Goal: Task Accomplishment & Management: Manage account settings

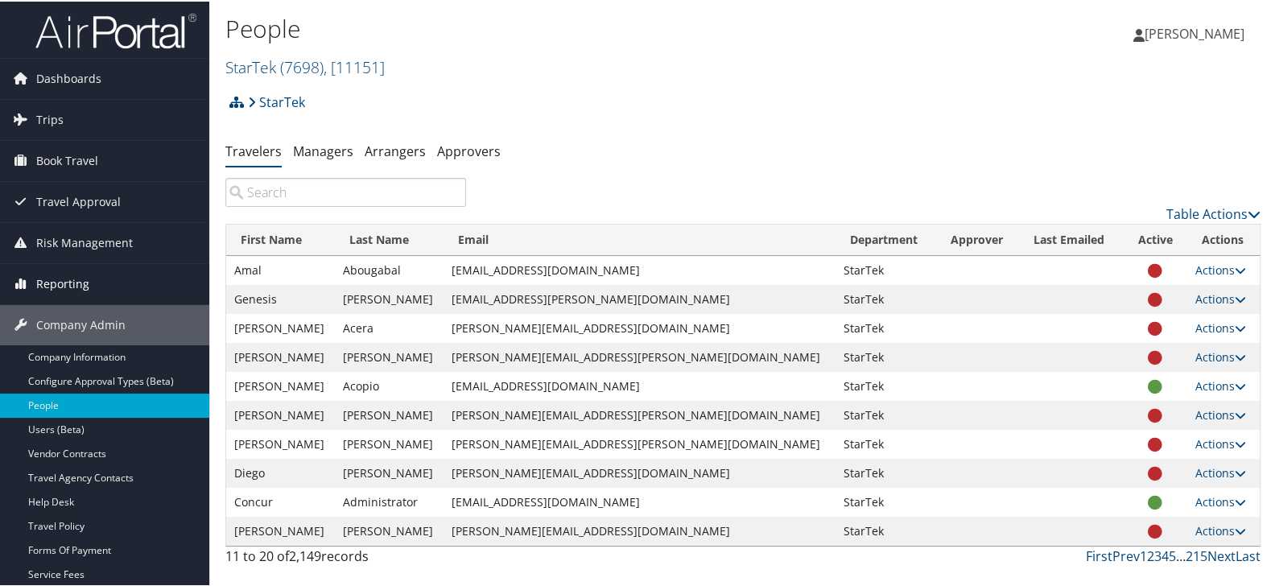
click at [56, 283] on span "Reporting" at bounding box center [62, 282] width 53 height 40
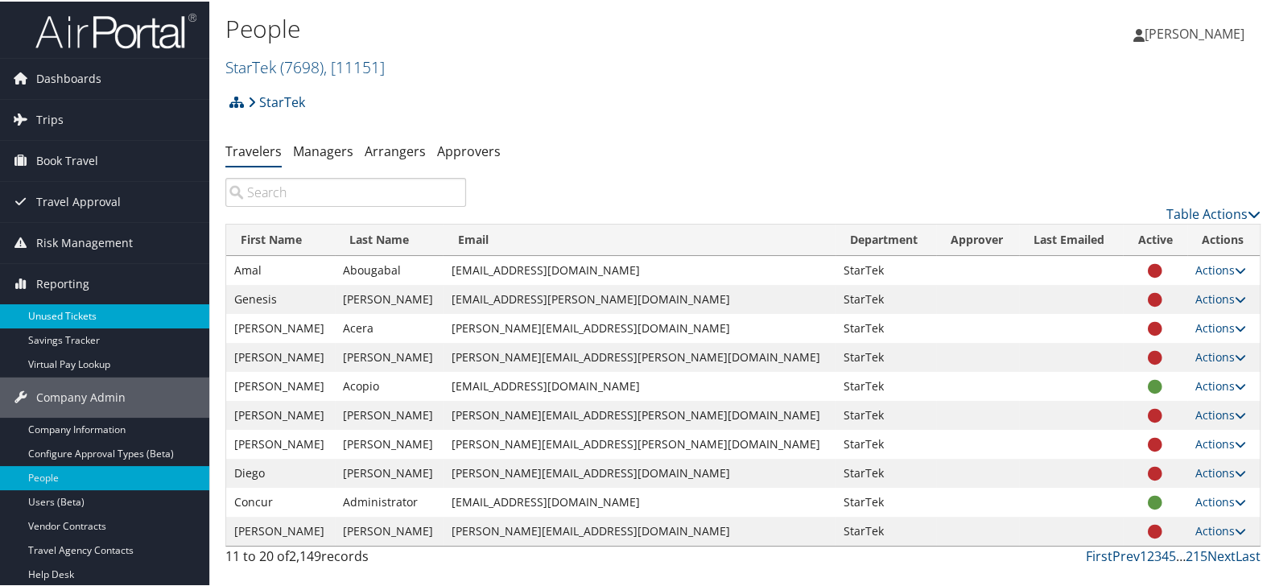
click at [56, 314] on link "Unused Tickets" at bounding box center [104, 315] width 209 height 24
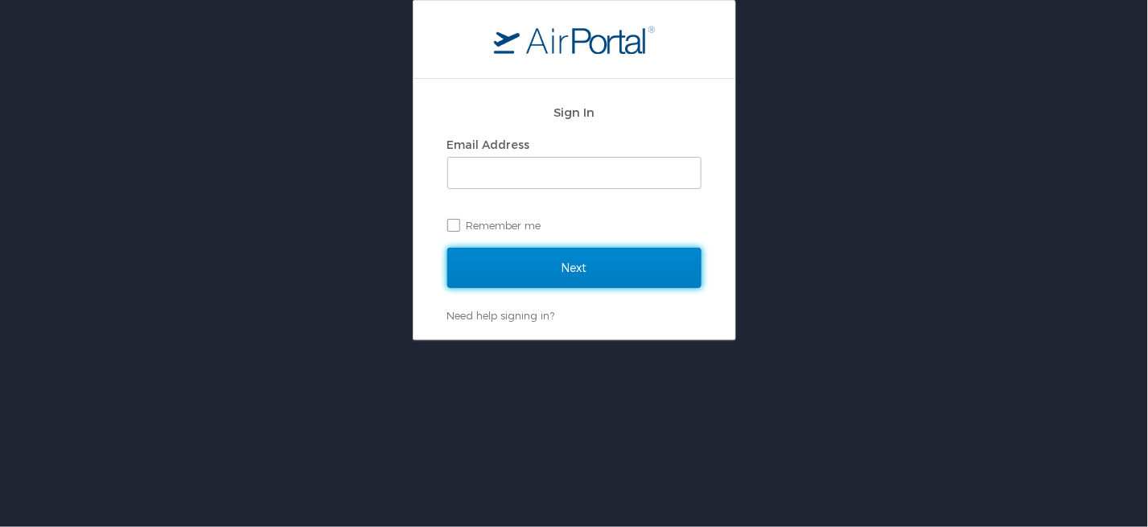
click at [521, 265] on input "Next" at bounding box center [574, 268] width 254 height 40
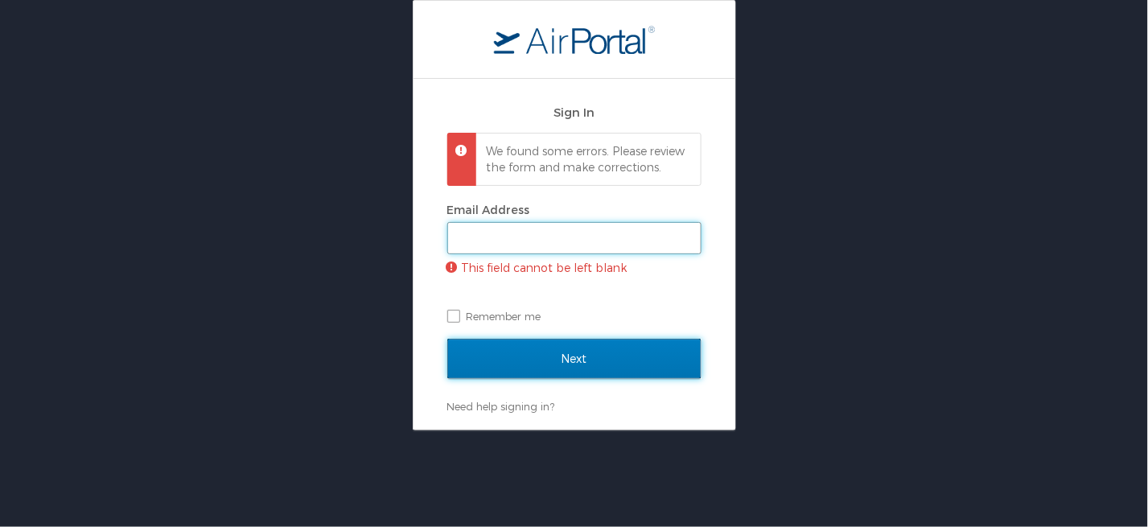
click at [528, 253] on input "Email Address" at bounding box center [574, 238] width 253 height 31
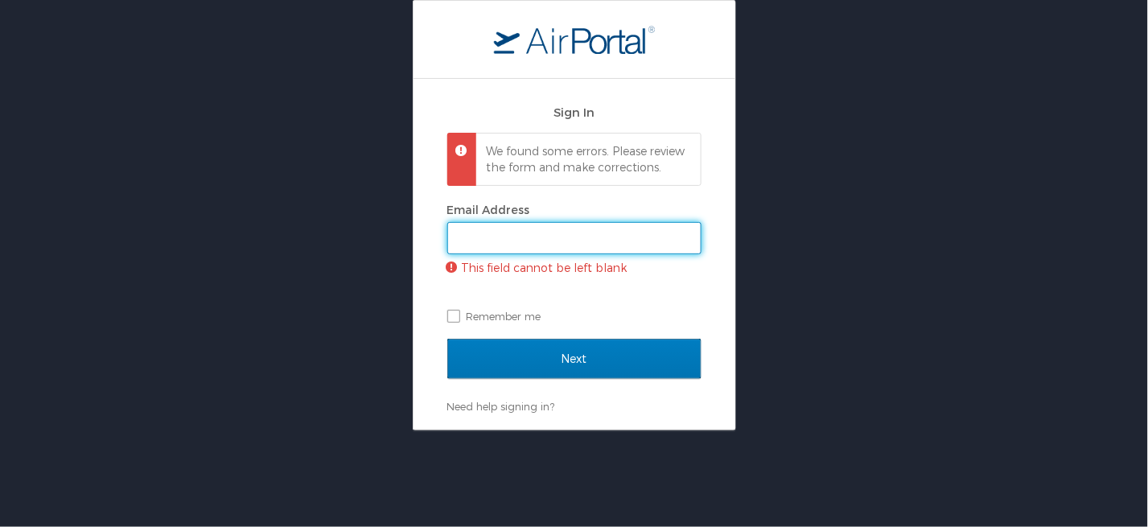
type input "karina.alvarado@cbtravel.com"
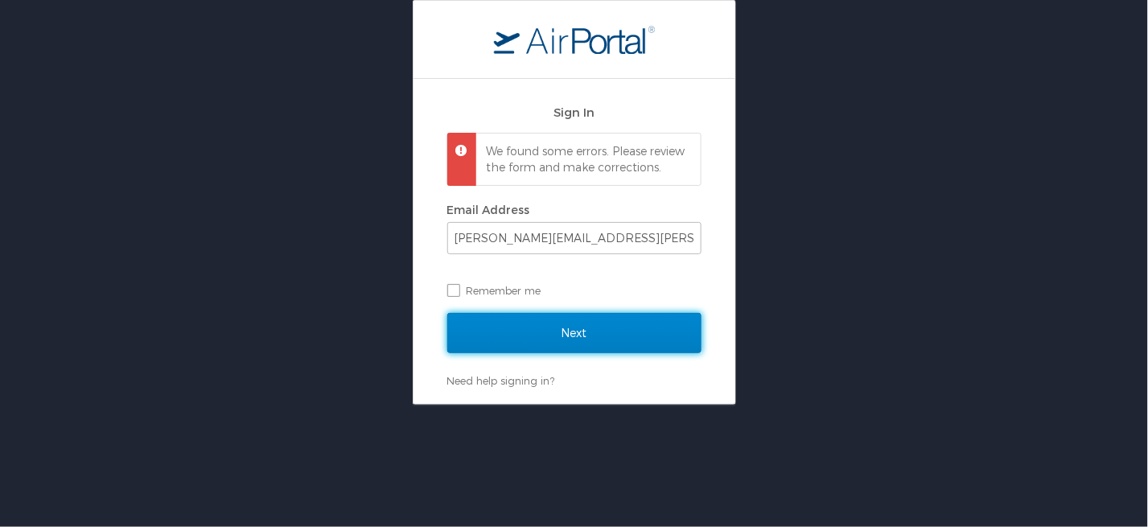
click at [554, 352] on input "Next" at bounding box center [574, 333] width 254 height 40
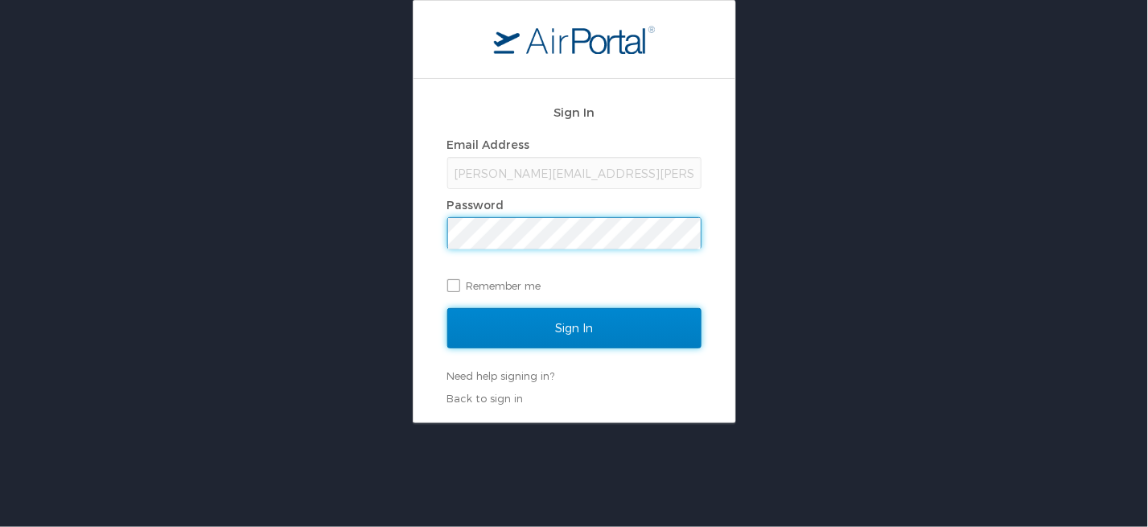
click at [566, 338] on input "Sign In" at bounding box center [574, 328] width 254 height 40
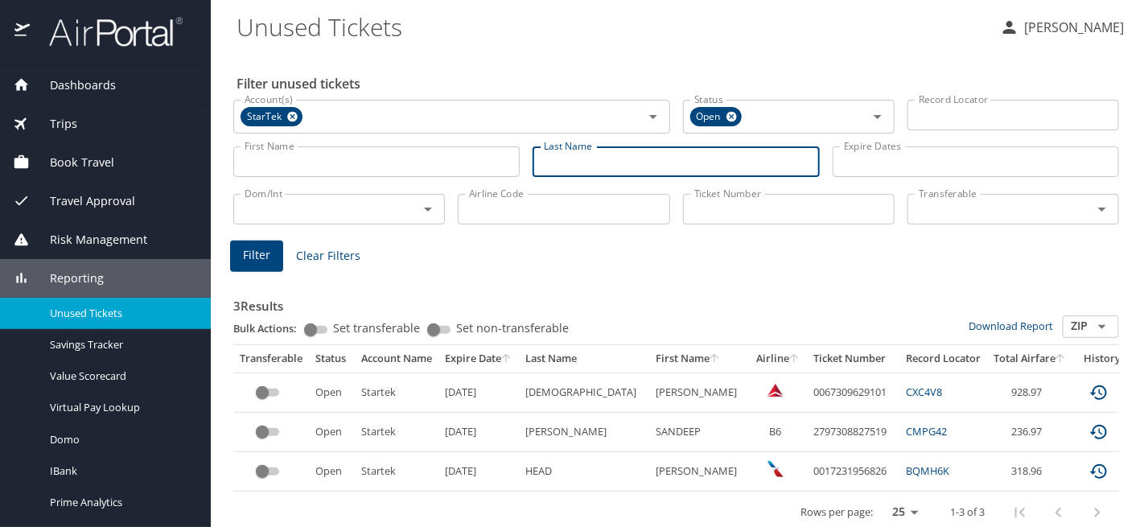
click at [603, 166] on input "Last Name" at bounding box center [676, 161] width 286 height 31
paste input "Narcisse"
type input "Narcisse"
click at [509, 115] on input "Account(s)" at bounding box center [461, 116] width 313 height 21
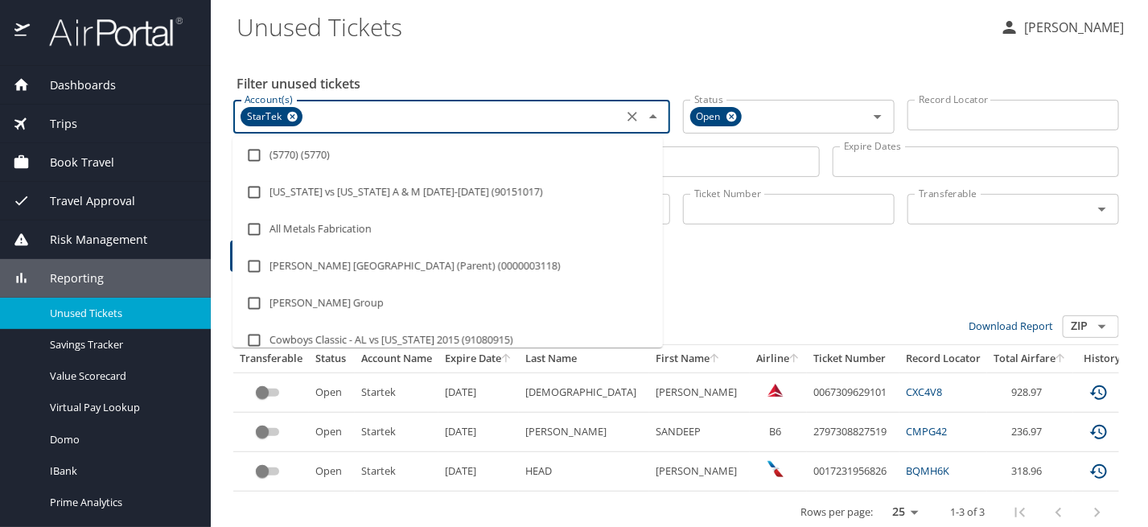
click at [295, 119] on icon at bounding box center [292, 117] width 10 height 10
click at [327, 124] on input "Account(s)" at bounding box center [428, 115] width 380 height 21
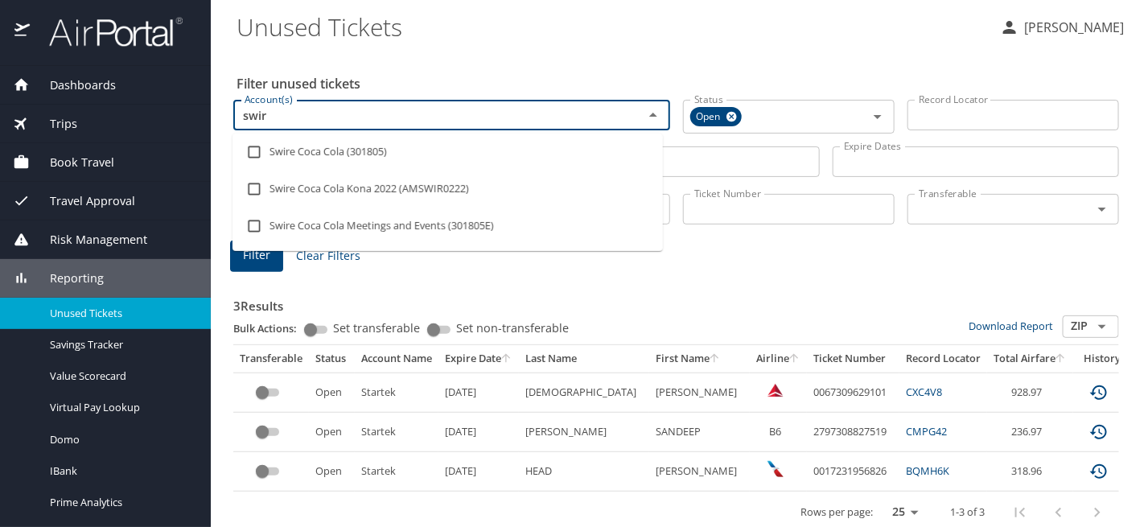
type input "swire"
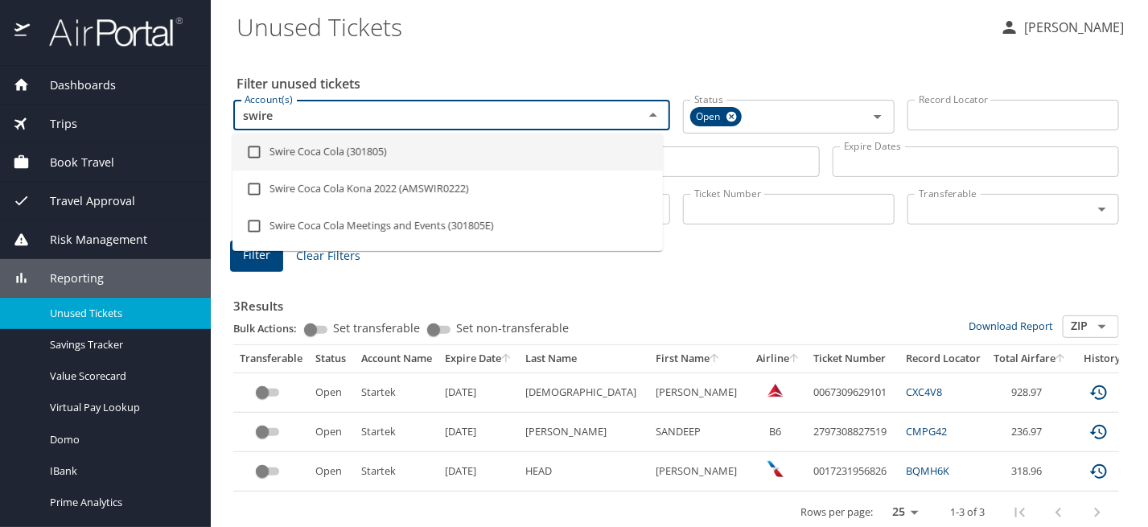
click at [340, 159] on li "Swire Coca Cola (301805)" at bounding box center [448, 152] width 431 height 37
checkbox input "true"
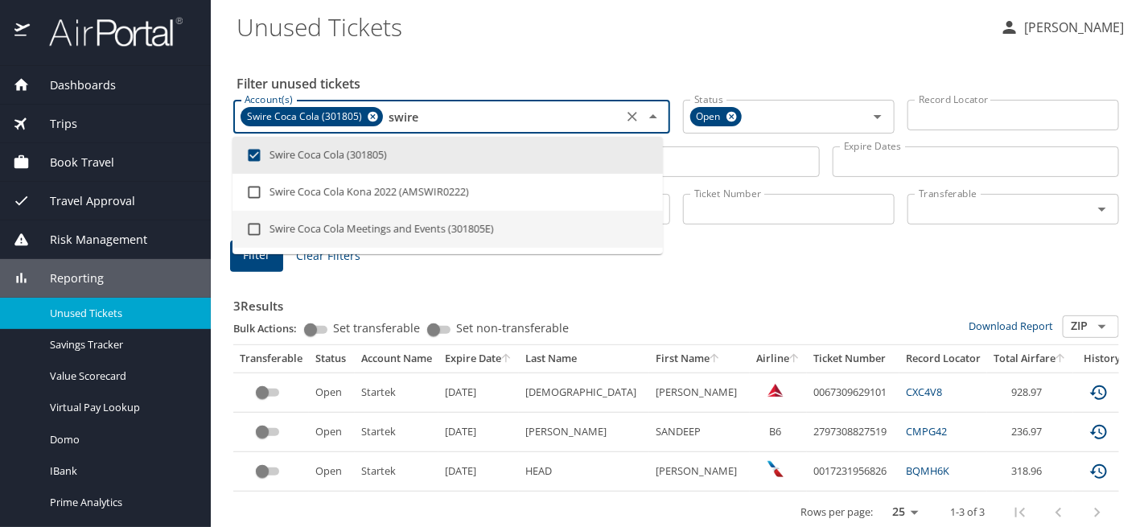
type input "swire"
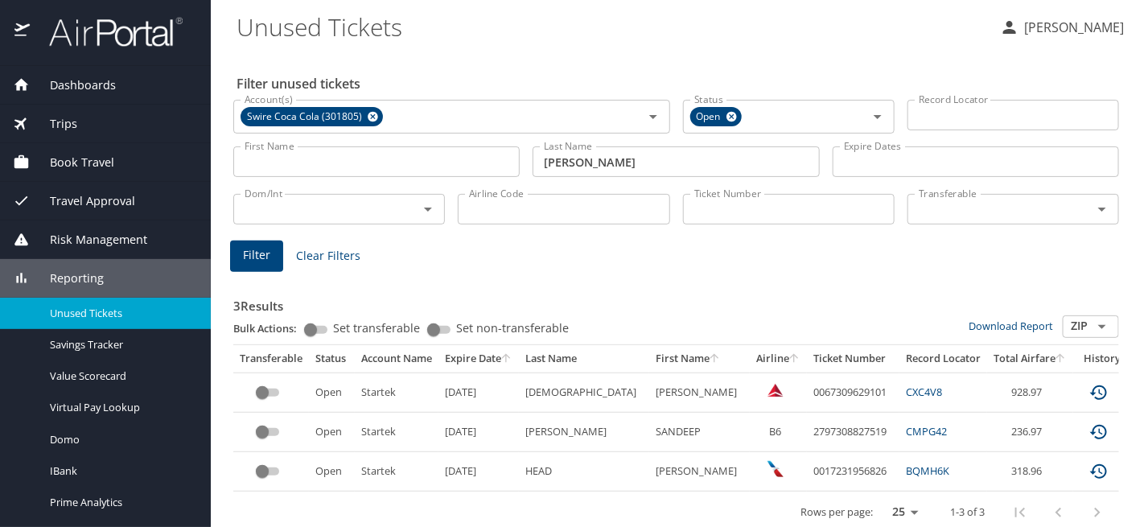
click at [402, 295] on h3 "3 Results" at bounding box center [676, 301] width 886 height 28
click at [265, 255] on span "Filter" at bounding box center [256, 255] width 27 height 20
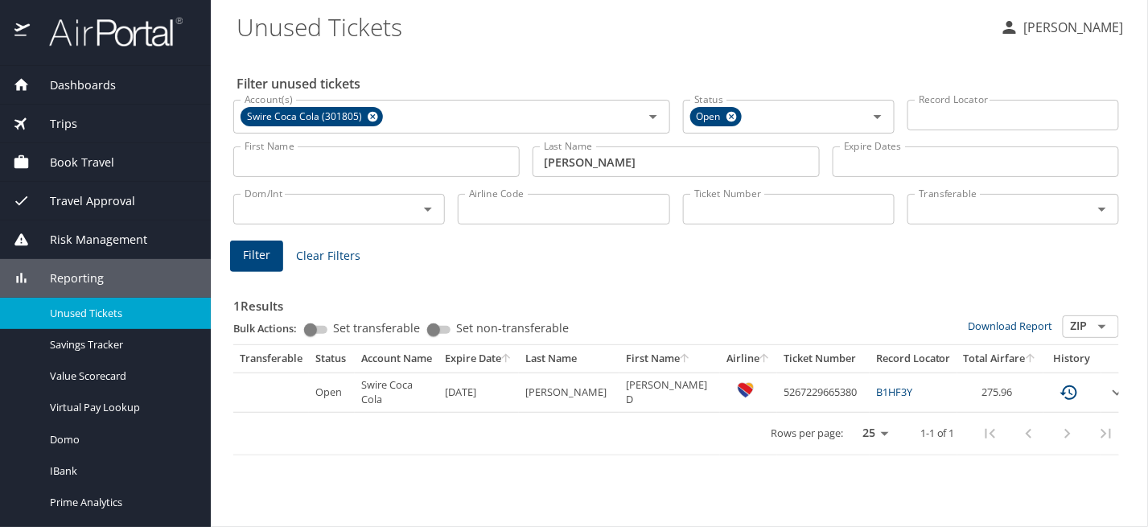
click at [876, 394] on link "B1HF3Y" at bounding box center [894, 392] width 36 height 14
click at [790, 393] on td "5267229665380" at bounding box center [823, 392] width 93 height 39
copy td "5267229665380"
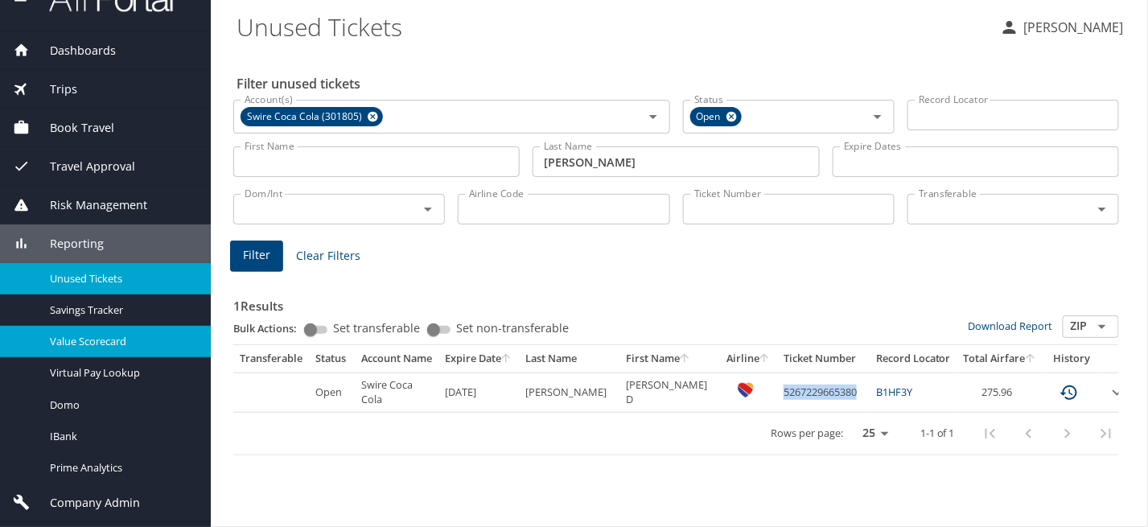
scroll to position [68, 0]
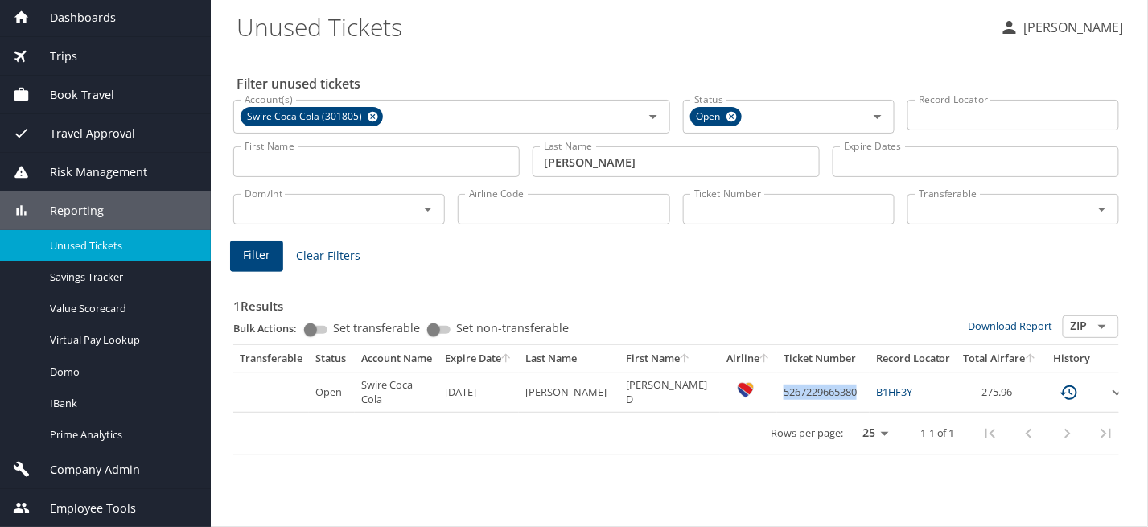
click at [97, 476] on span "Company Admin" at bounding box center [85, 470] width 110 height 18
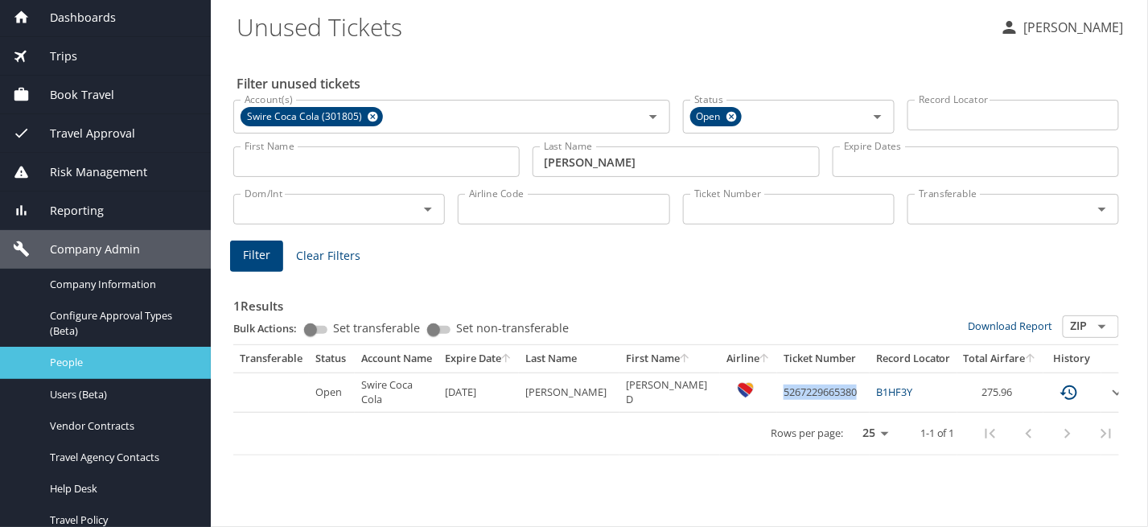
click at [101, 364] on span "People" at bounding box center [121, 362] width 142 height 15
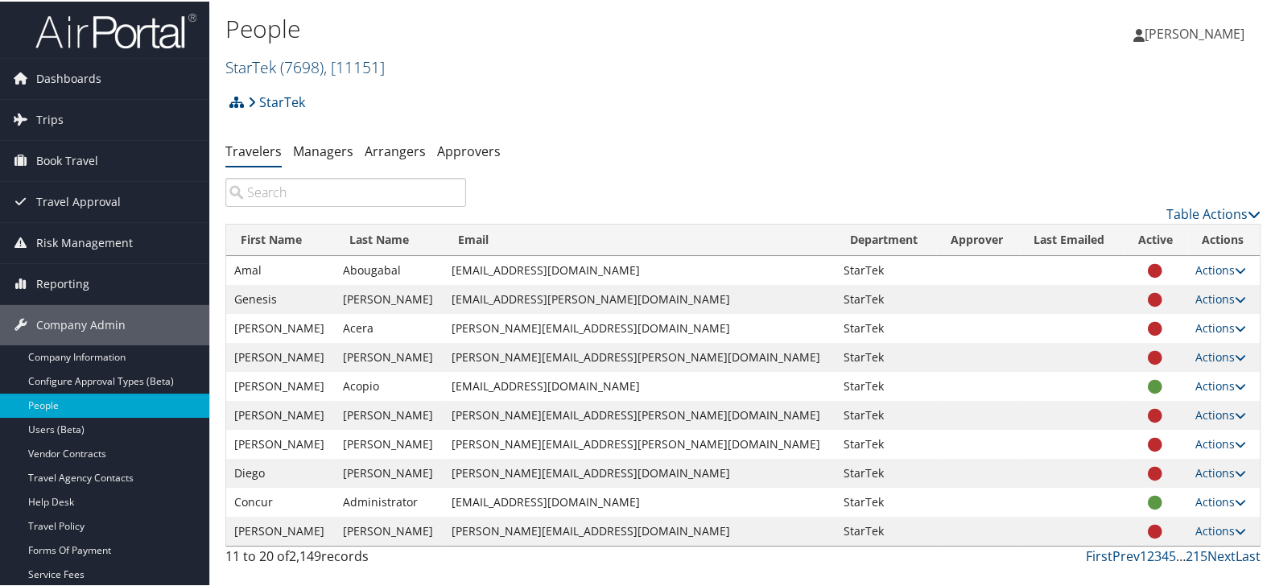
click at [303, 64] on span "( 7698 )" at bounding box center [301, 66] width 43 height 22
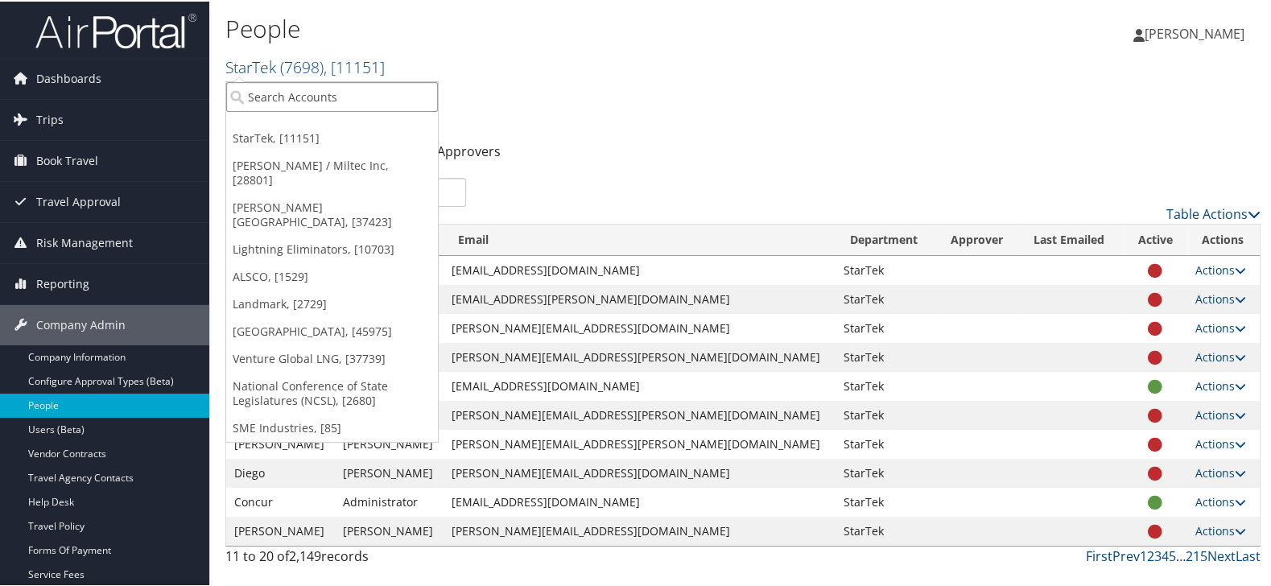
click at [304, 96] on input "search" at bounding box center [332, 95] width 212 height 30
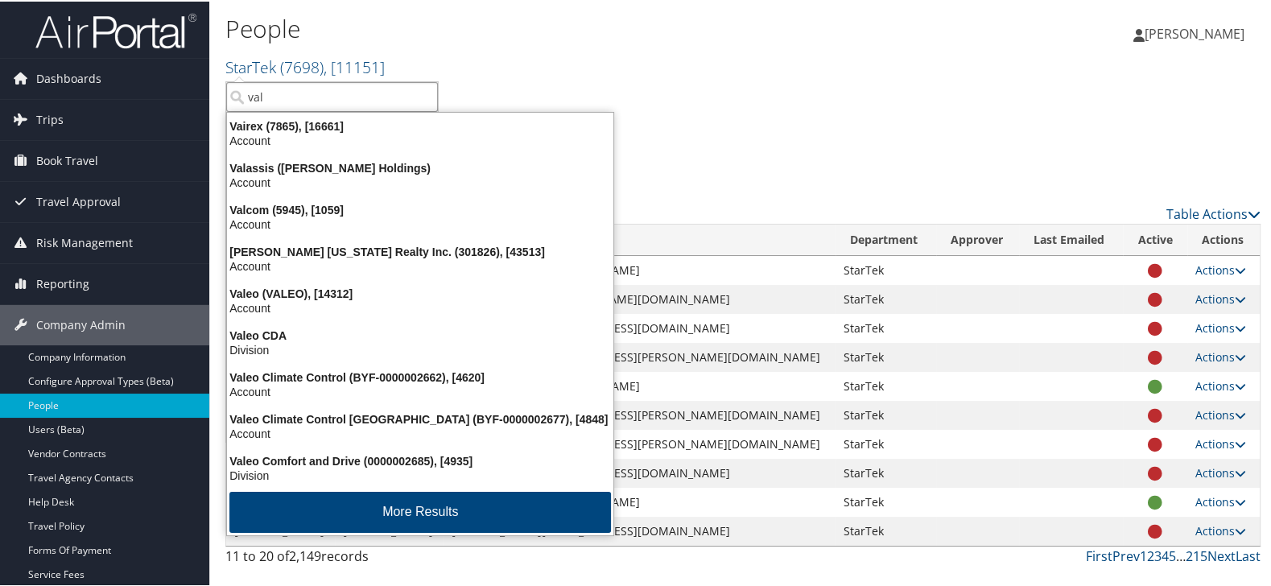
type input "vali"
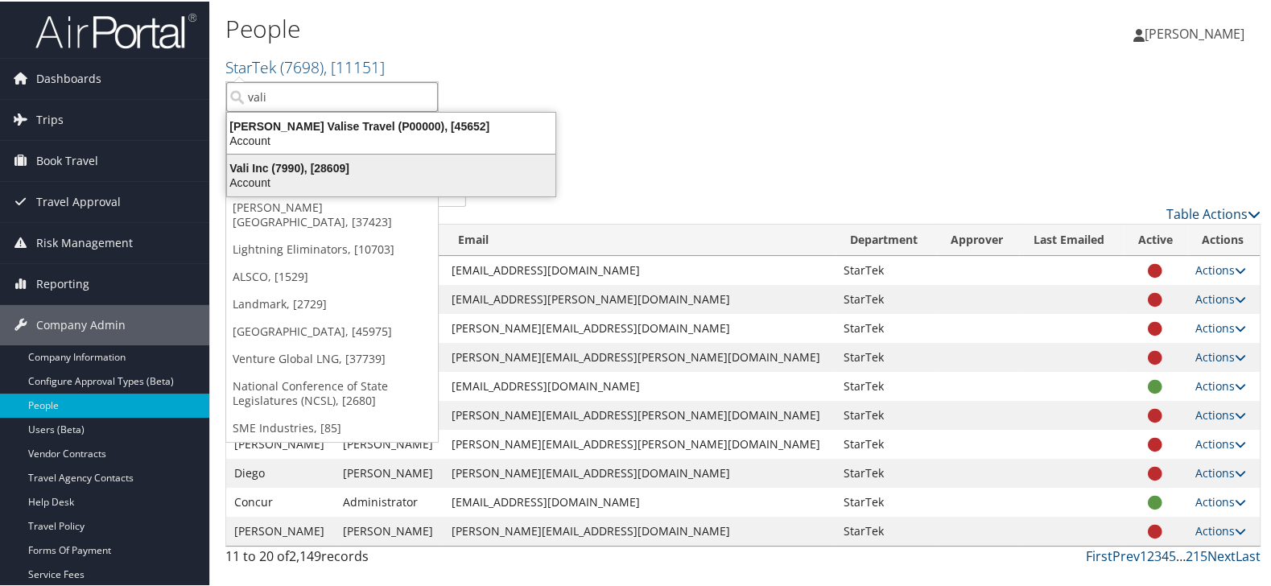
click at [306, 178] on div "Account" at bounding box center [391, 181] width 348 height 14
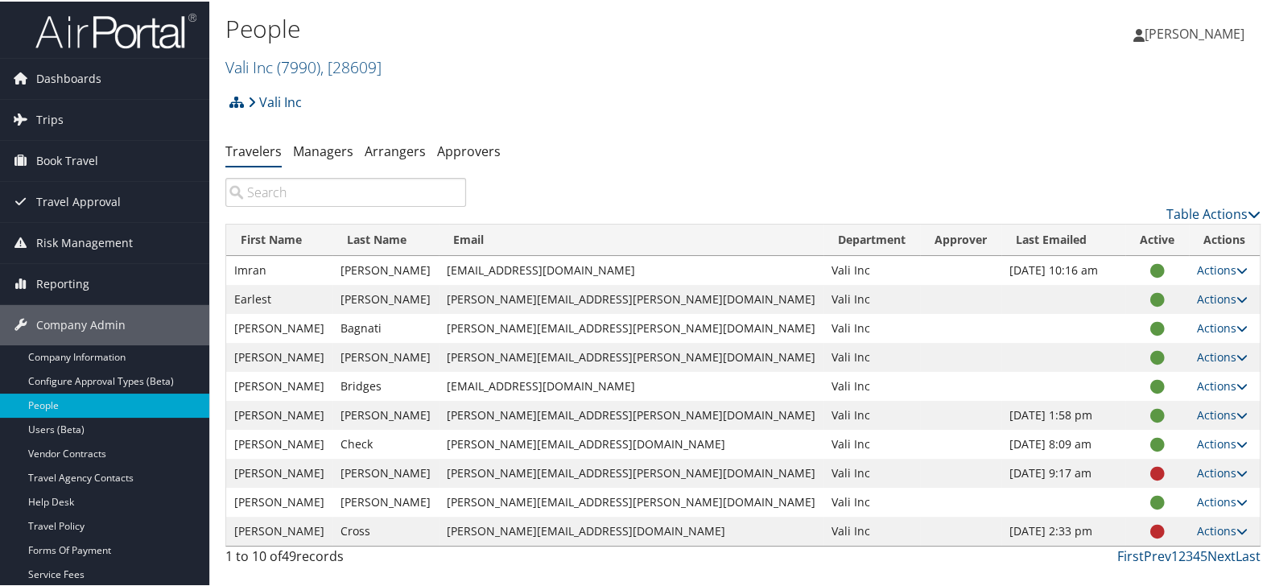
click at [303, 196] on input "search" at bounding box center [345, 190] width 241 height 29
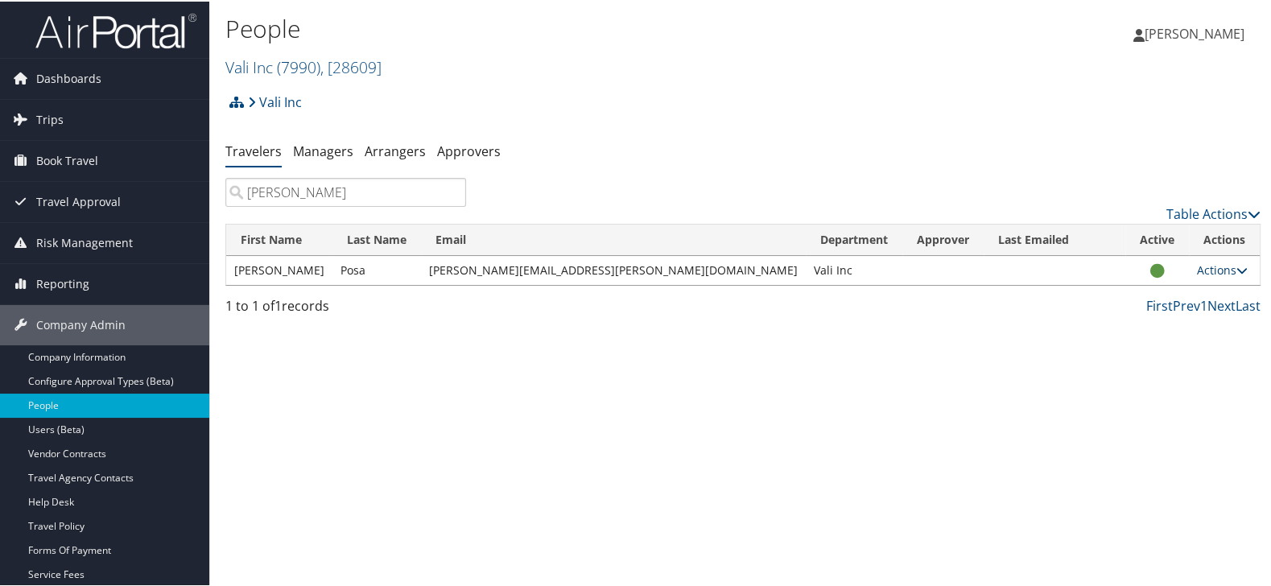
type input "[PERSON_NAME]"
click at [1236, 269] on icon at bounding box center [1241, 268] width 11 height 11
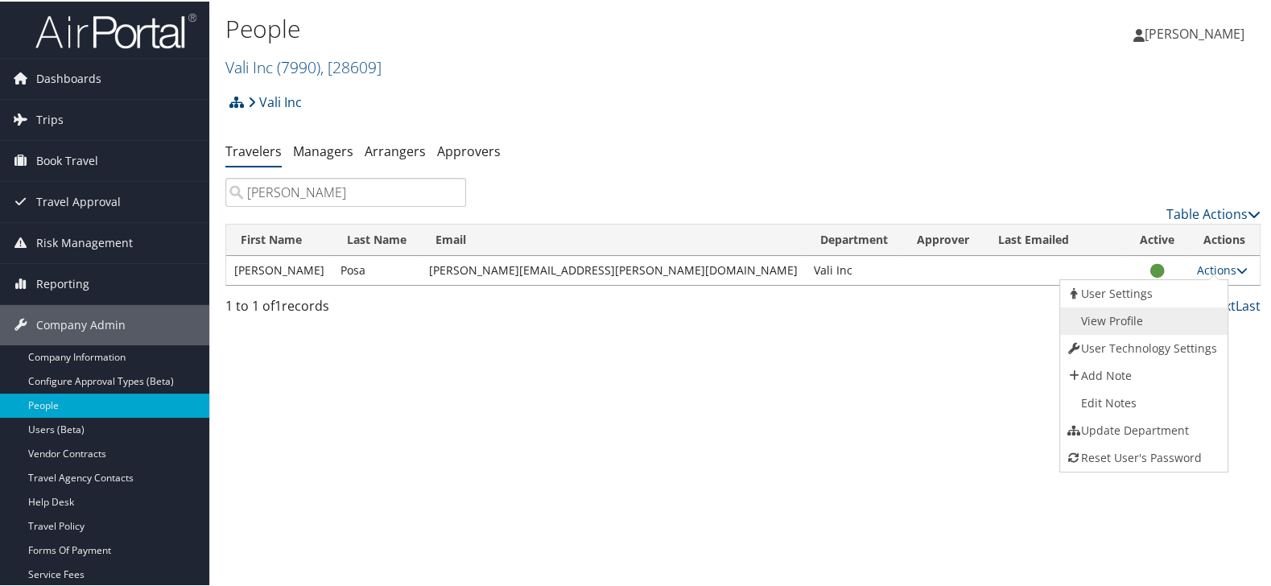
click at [1170, 323] on link "View Profile" at bounding box center [1141, 319] width 163 height 27
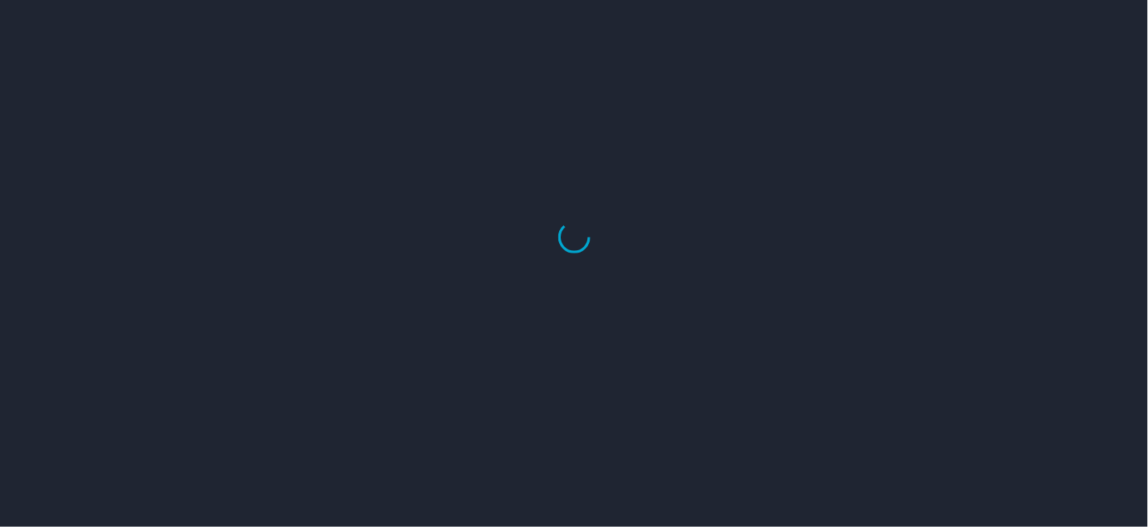
select select "US"
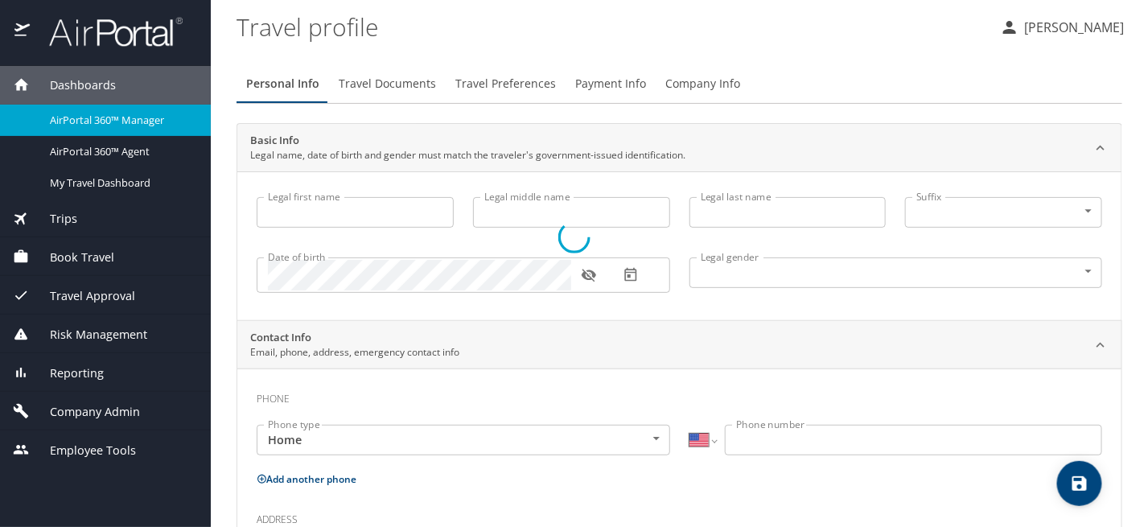
type input "[PERSON_NAME]"
type input "Posa"
type input "[DEMOGRAPHIC_DATA]"
select select "US"
select select "JP"
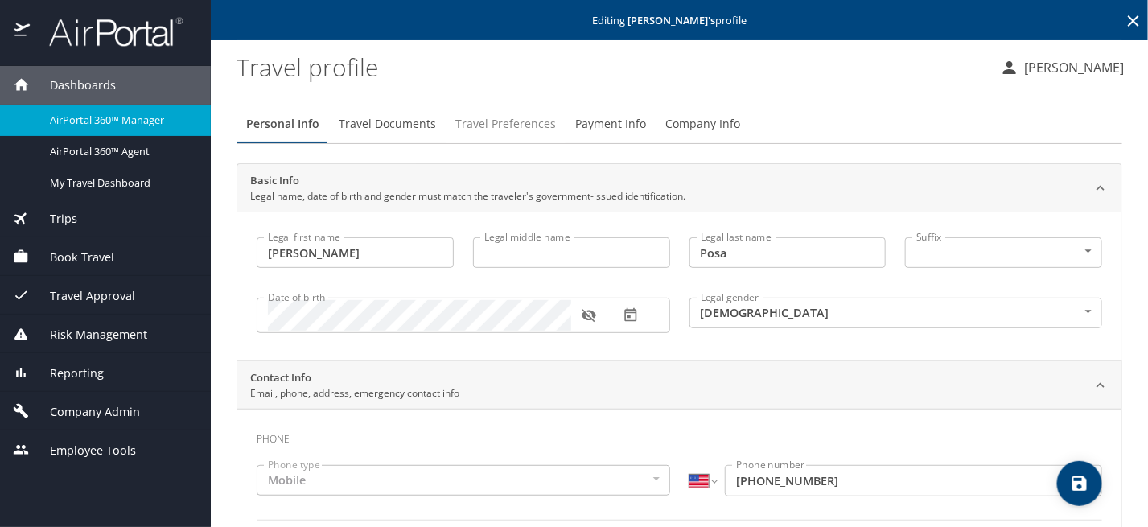
click at [512, 125] on span "Travel Preferences" at bounding box center [505, 124] width 101 height 20
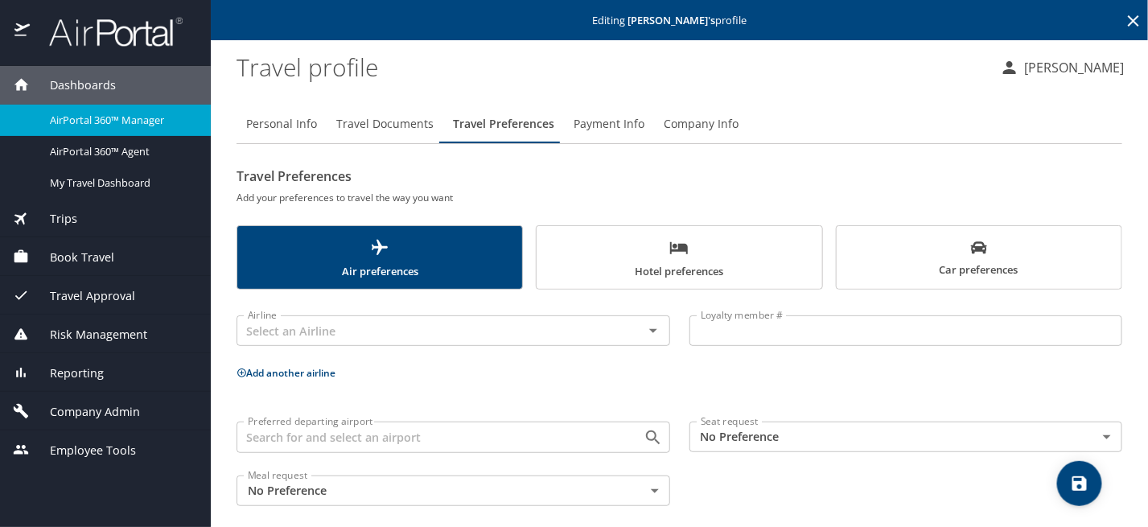
click at [673, 307] on div "Airline Airline" at bounding box center [453, 331] width 453 height 64
click at [680, 262] on span "Hotel preferences" at bounding box center [679, 259] width 266 height 43
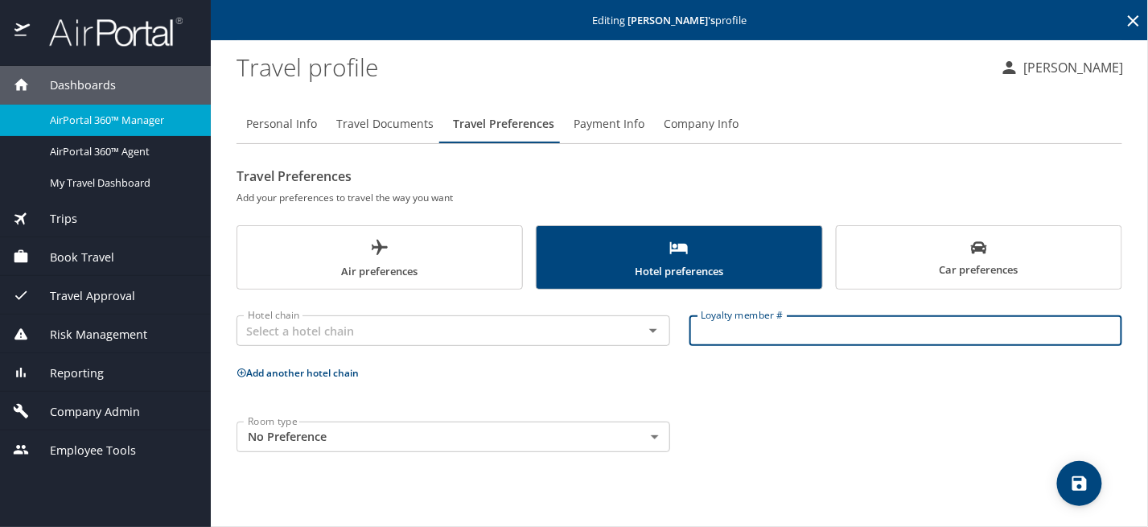
click at [738, 332] on input "Loyalty member #" at bounding box center [907, 330] width 434 height 31
paste input "2570033155"
type input "2570033155"
click at [508, 331] on input "text" at bounding box center [429, 330] width 377 height 21
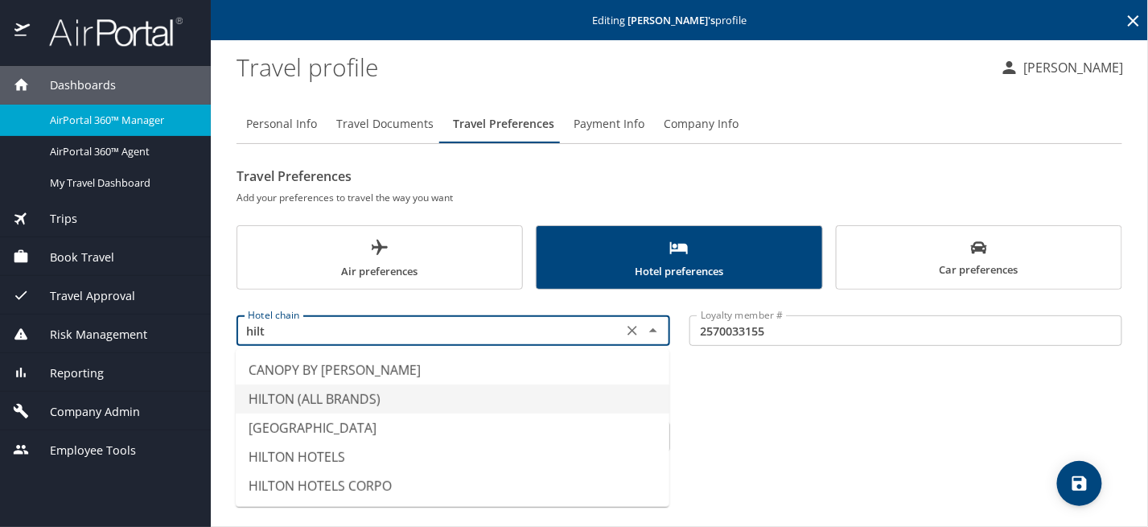
click at [521, 396] on li "HILTON (ALL BRANDS)" at bounding box center [453, 399] width 434 height 29
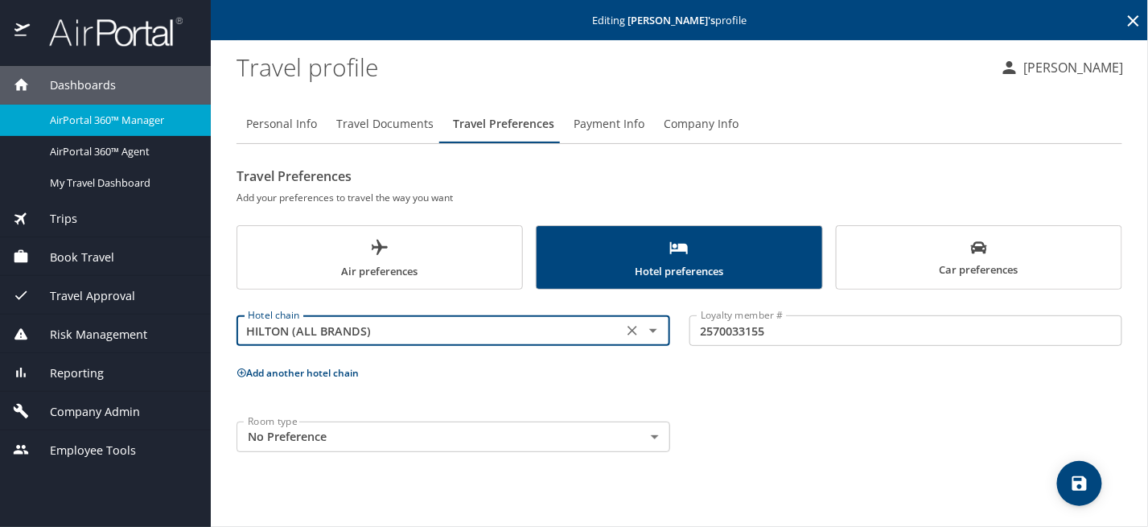
type input "HILTON (ALL BRANDS)"
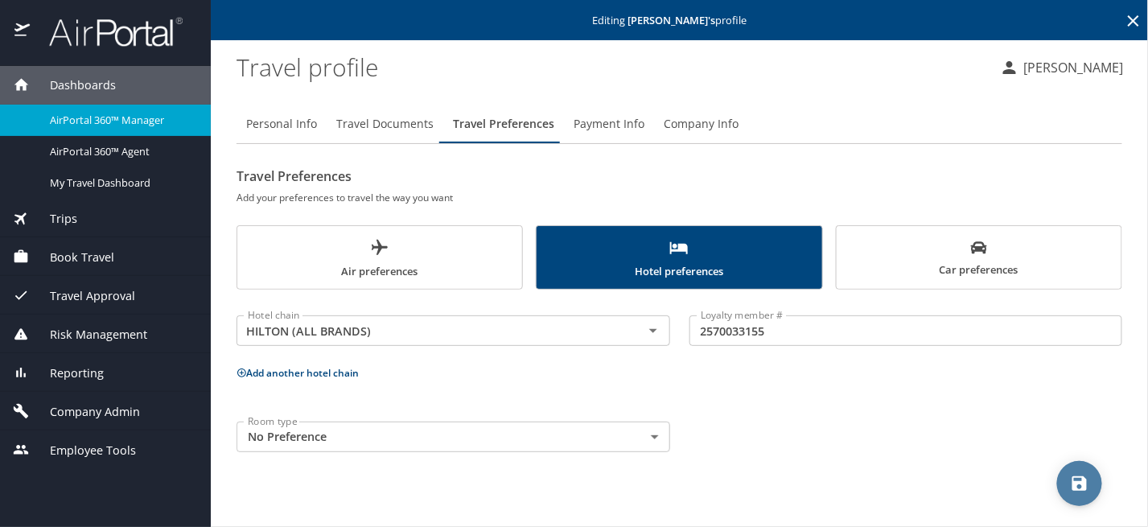
click at [1078, 483] on icon "save" at bounding box center [1080, 483] width 14 height 14
